Goal: Information Seeking & Learning: Learn about a topic

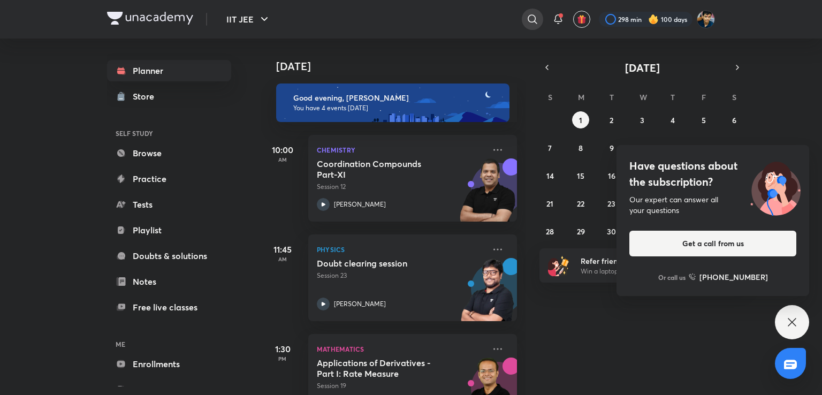
click at [531, 20] on icon at bounding box center [532, 19] width 13 height 13
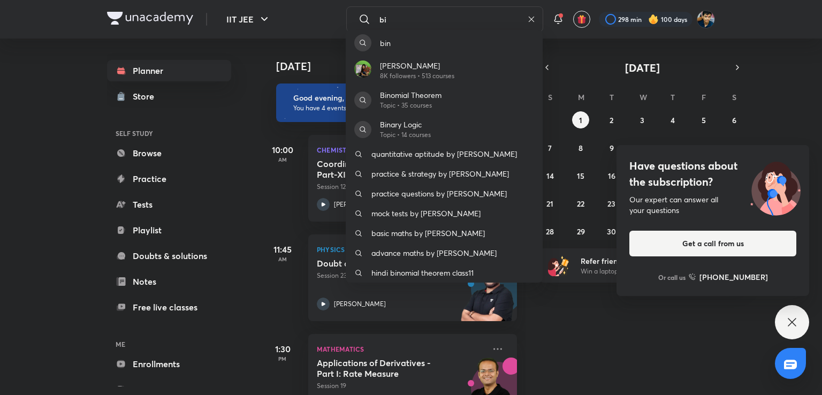
type input "b"
